Goal: Download file/media

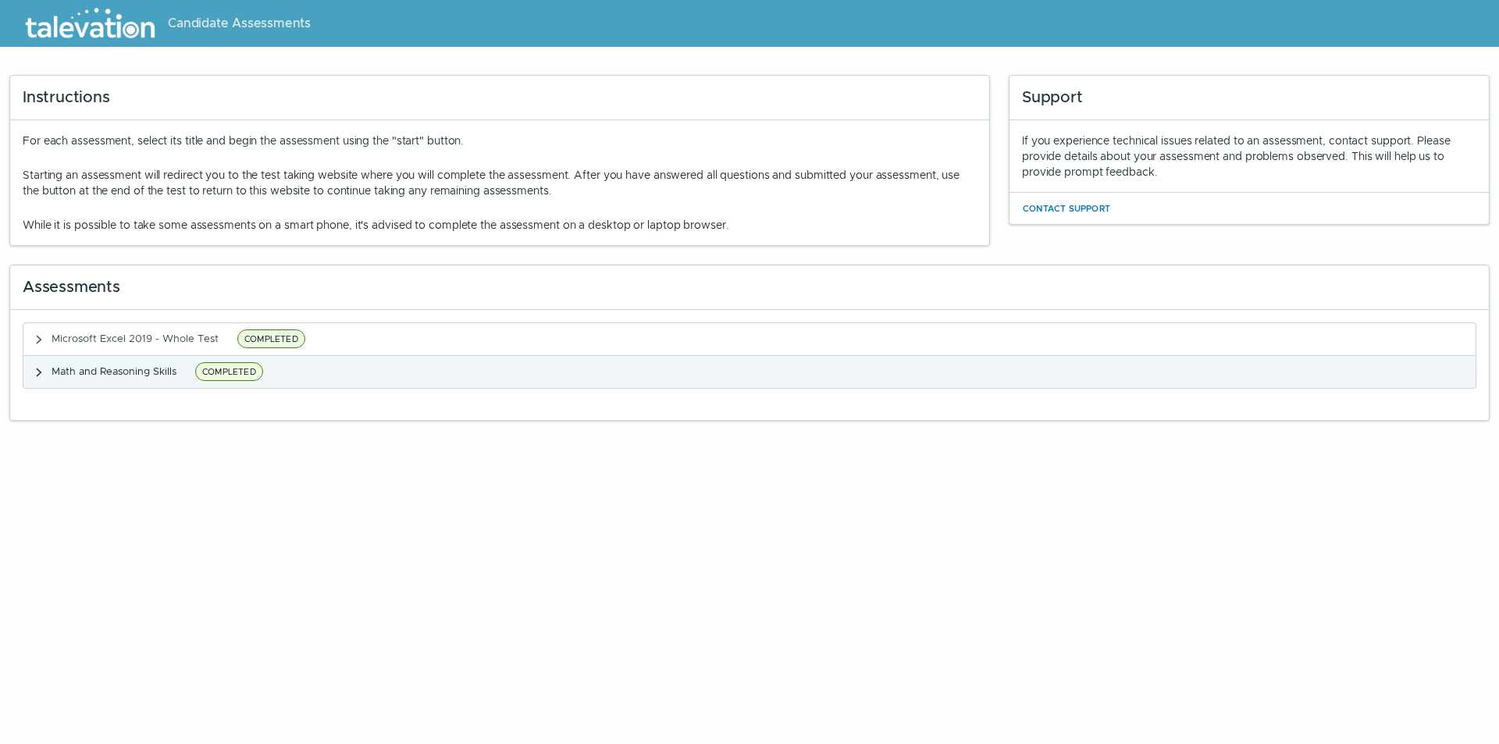
click at [474, 367] on button "Math and Reasoning Skills COMPLETED" at bounding box center [749, 372] width 1452 height 32
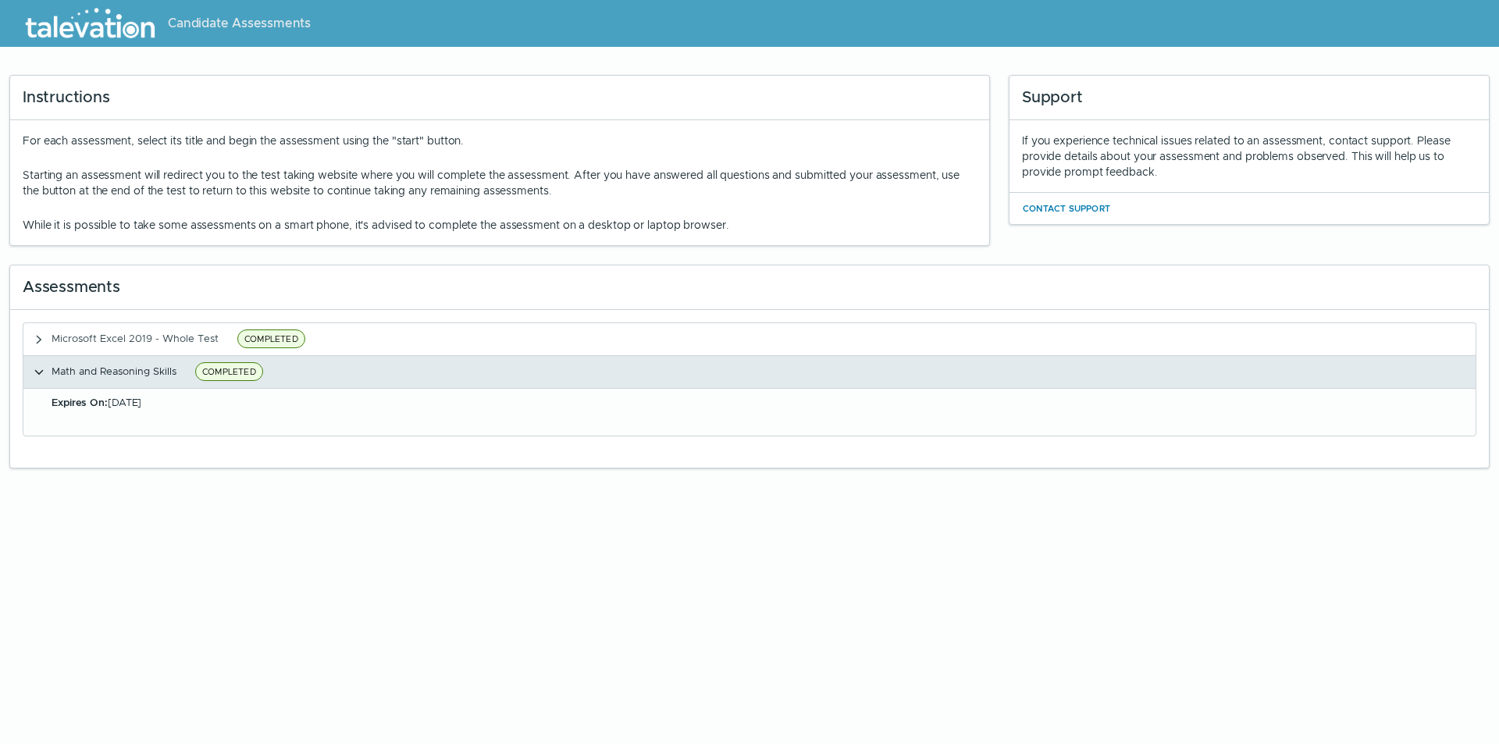
click at [38, 370] on icon "button" at bounding box center [39, 372] width 12 height 12
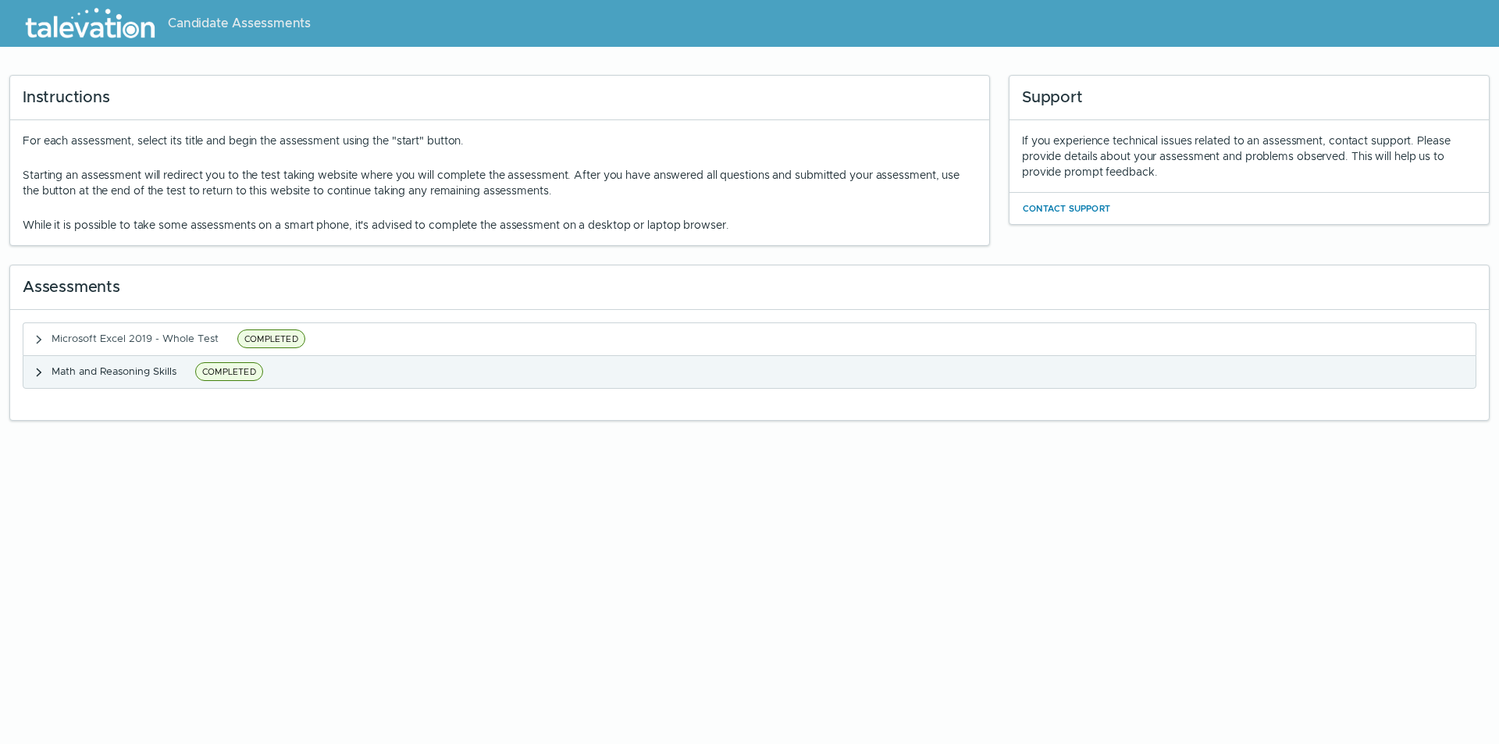
click at [38, 370] on icon "button" at bounding box center [39, 373] width 5 height 9
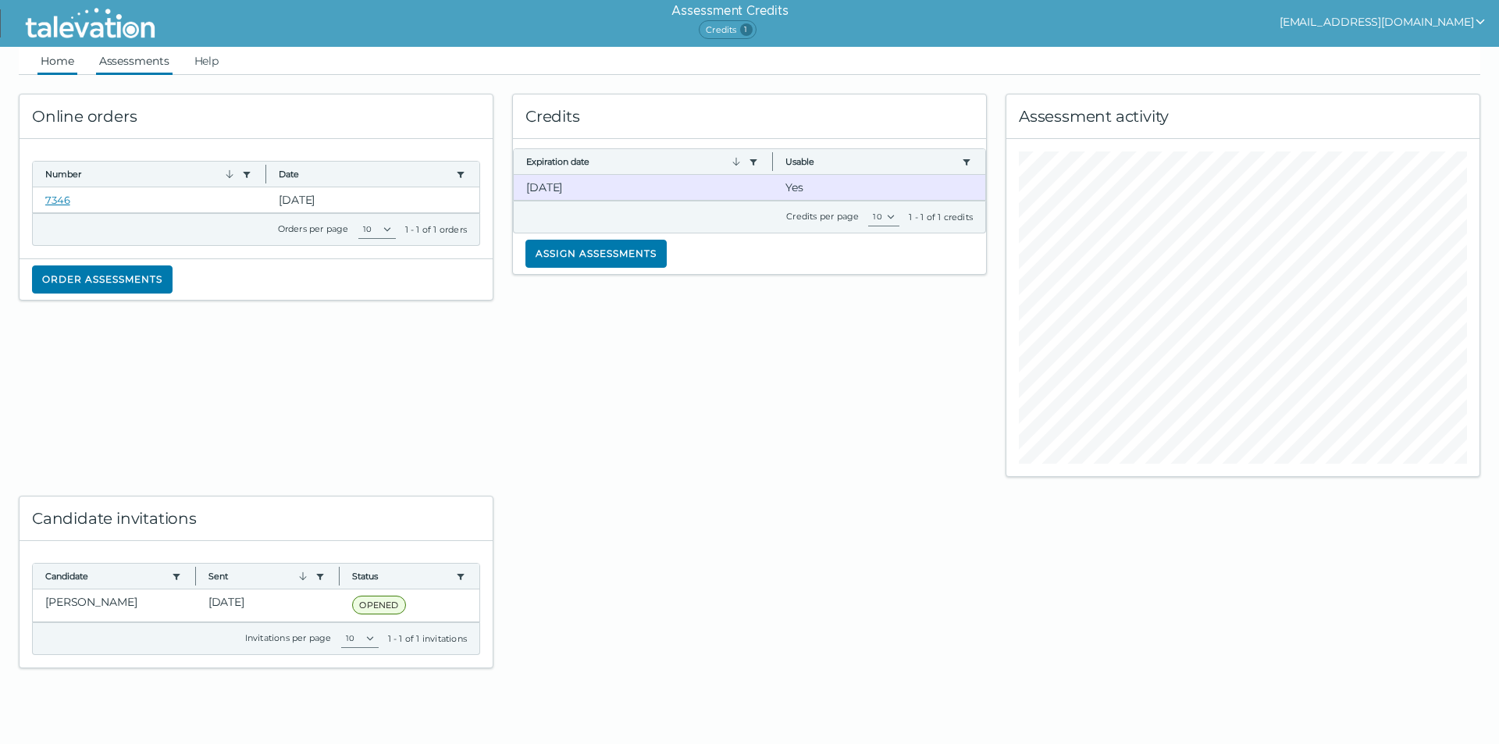
click at [125, 56] on link "Assessments" at bounding box center [134, 61] width 77 height 28
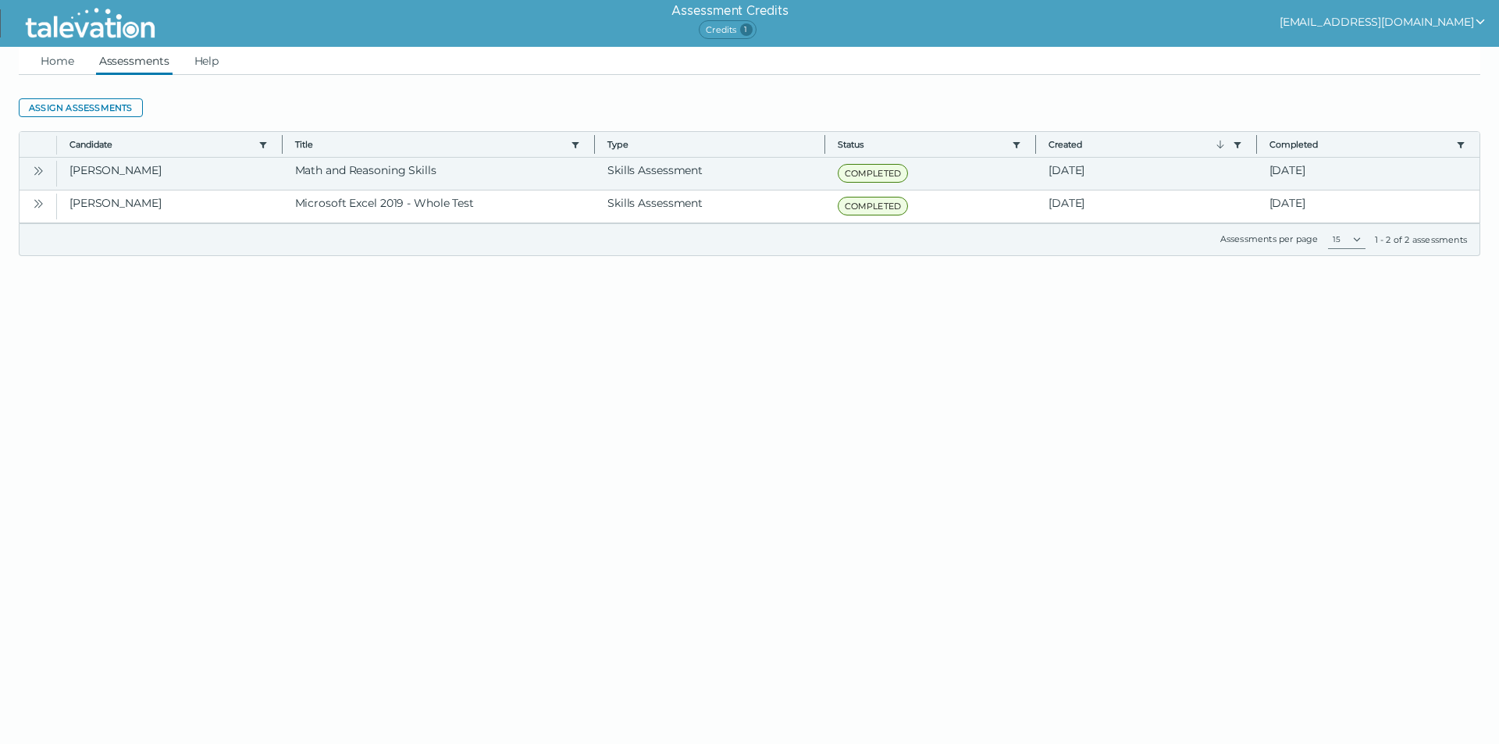
click at [32, 166] on icon "Open" at bounding box center [38, 171] width 12 height 12
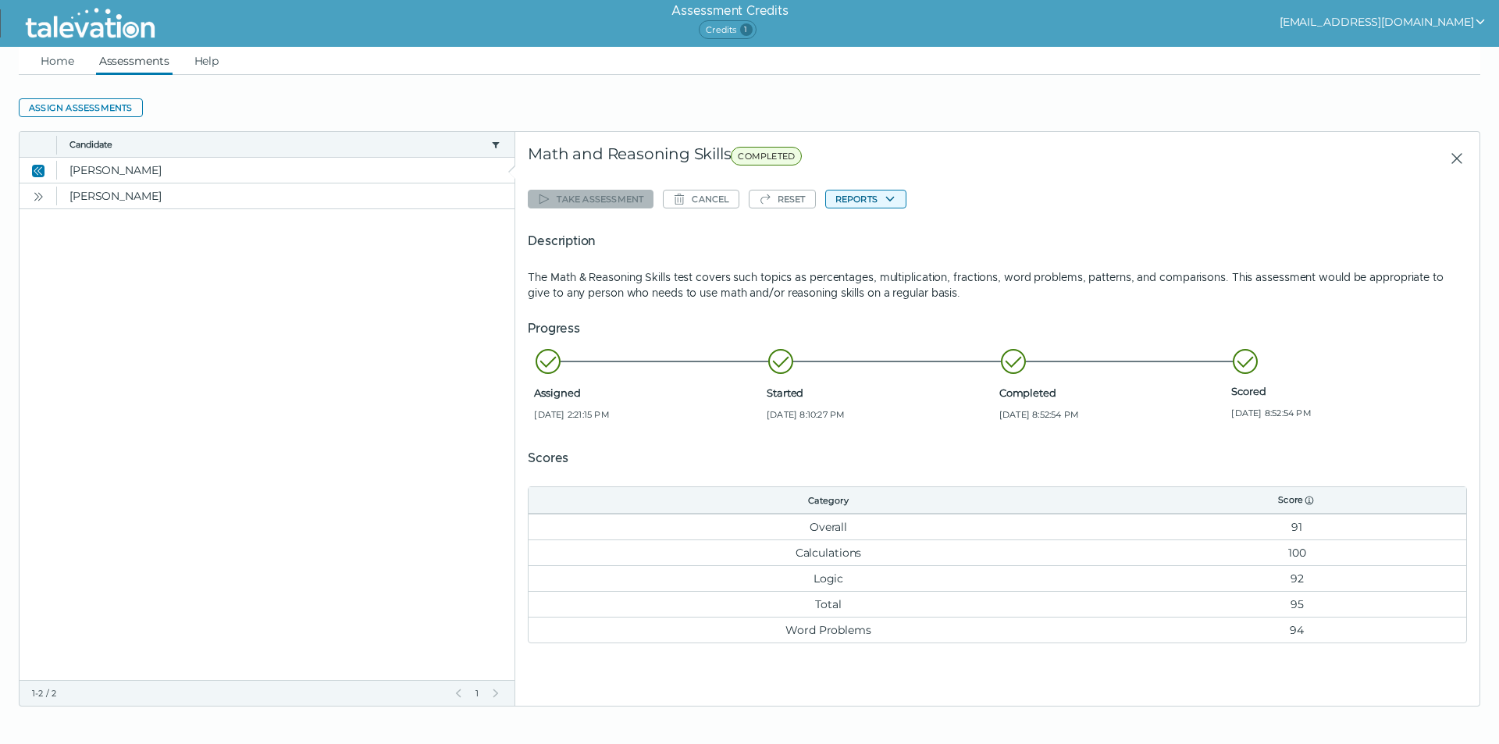
click at [893, 197] on icon "button" at bounding box center [890, 199] width 12 height 12
click at [884, 226] on button "Math and Reasoning Skills" at bounding box center [905, 229] width 159 height 19
click at [142, 1] on link at bounding box center [89, 23] width 155 height 47
